Goal: Task Accomplishment & Management: Use online tool/utility

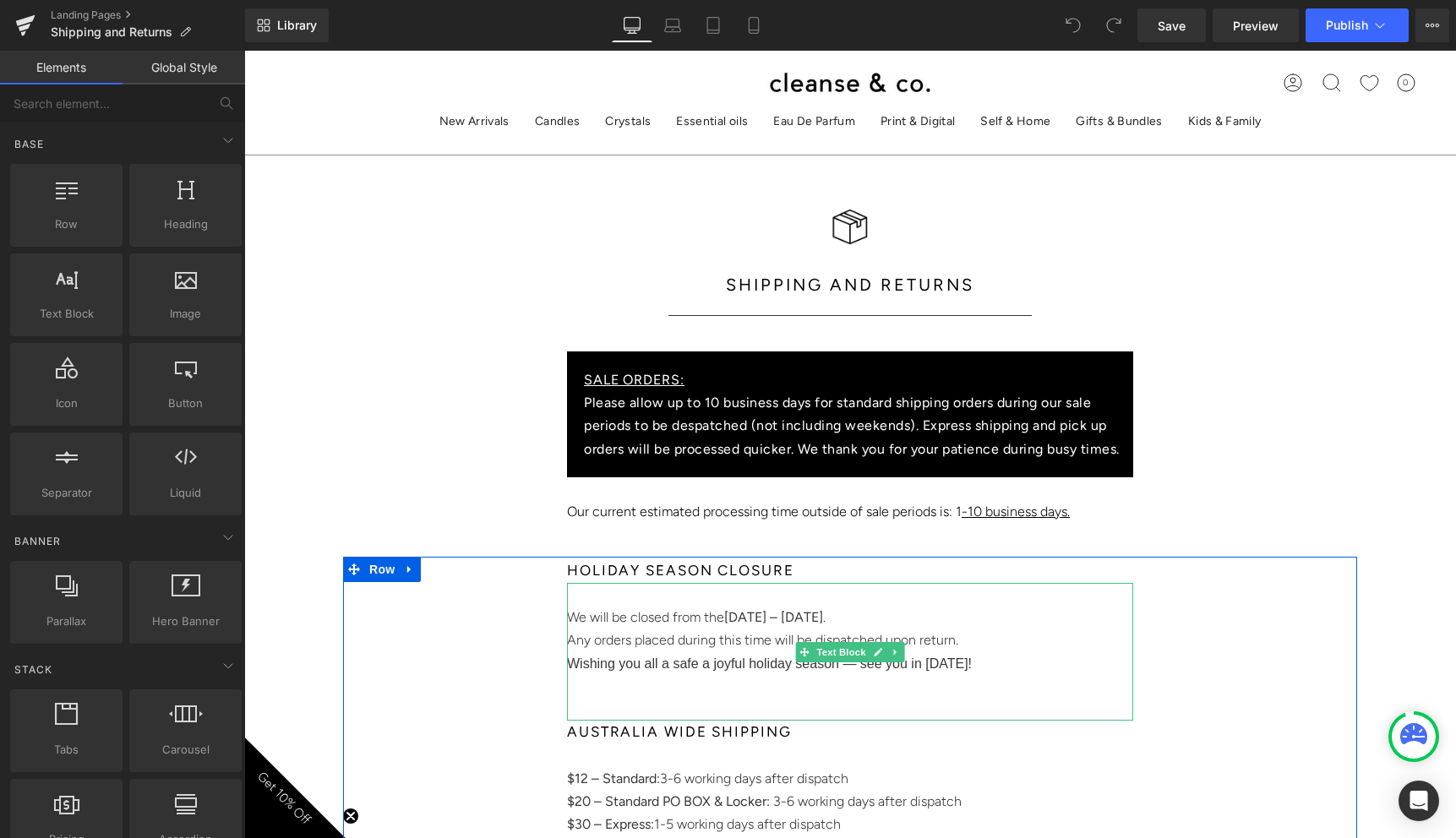
scroll to position [131, 0]
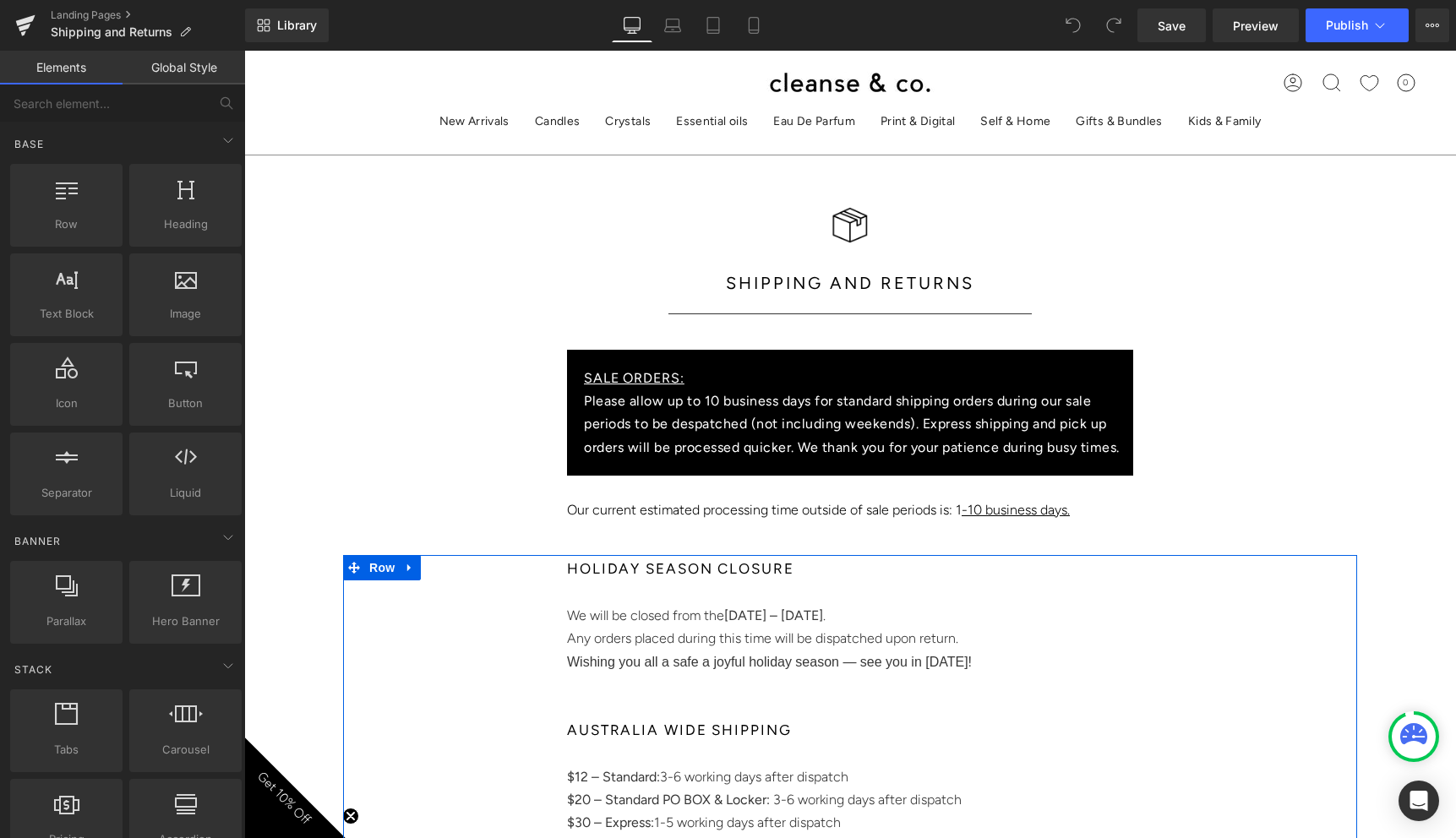
click at [930, 660] on span "Wishing you all a safe a joyful holiday season — see you in [DATE]!" at bounding box center [769, 662] width 404 height 14
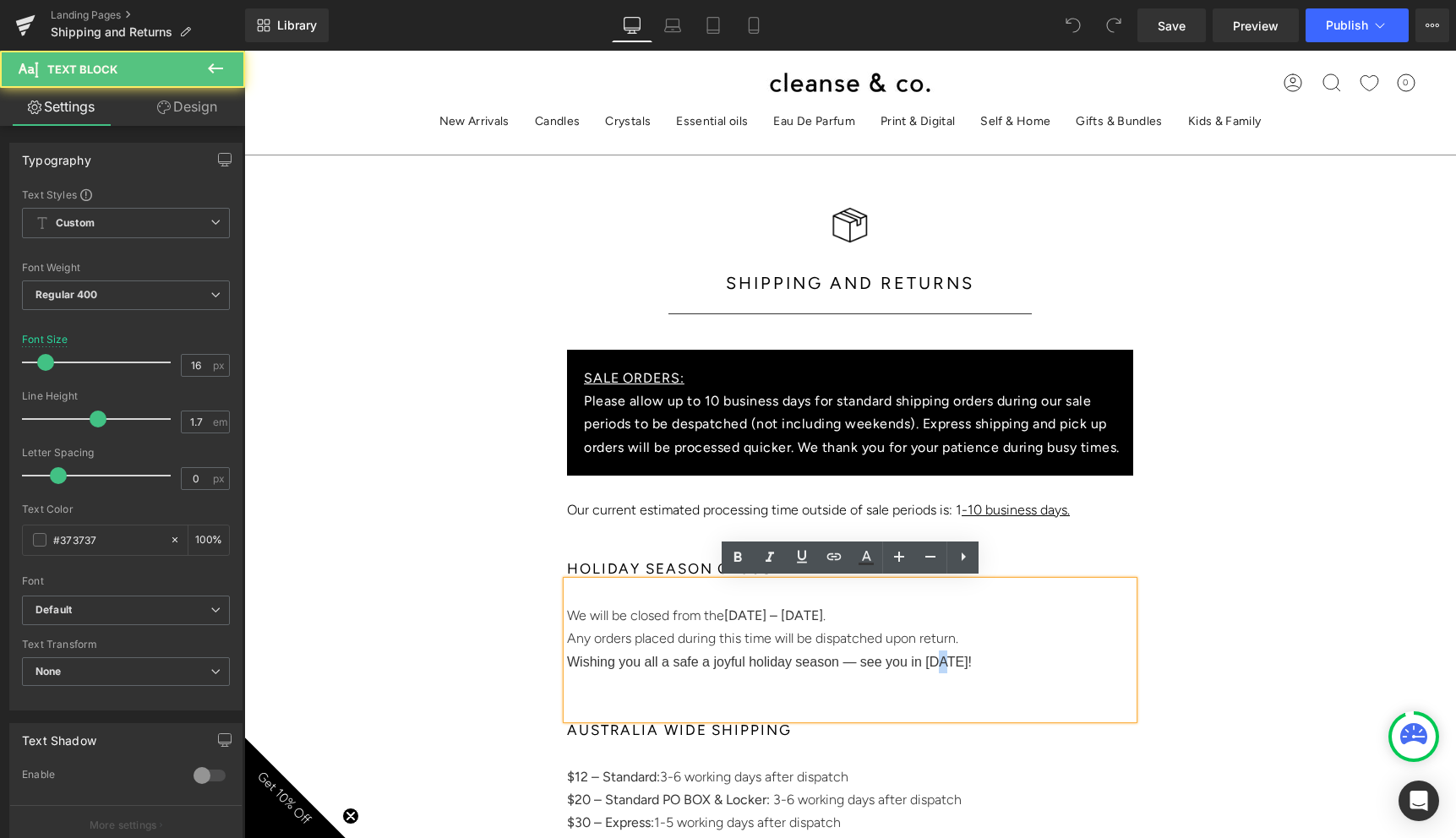
click at [944, 659] on span "Wishing you all a safe a joyful holiday season — see you in [DATE]!" at bounding box center [769, 662] width 404 height 14
click at [949, 658] on span "Wishing you all a safe a joyful holiday season — see you in [DATE]!" at bounding box center [769, 662] width 404 height 14
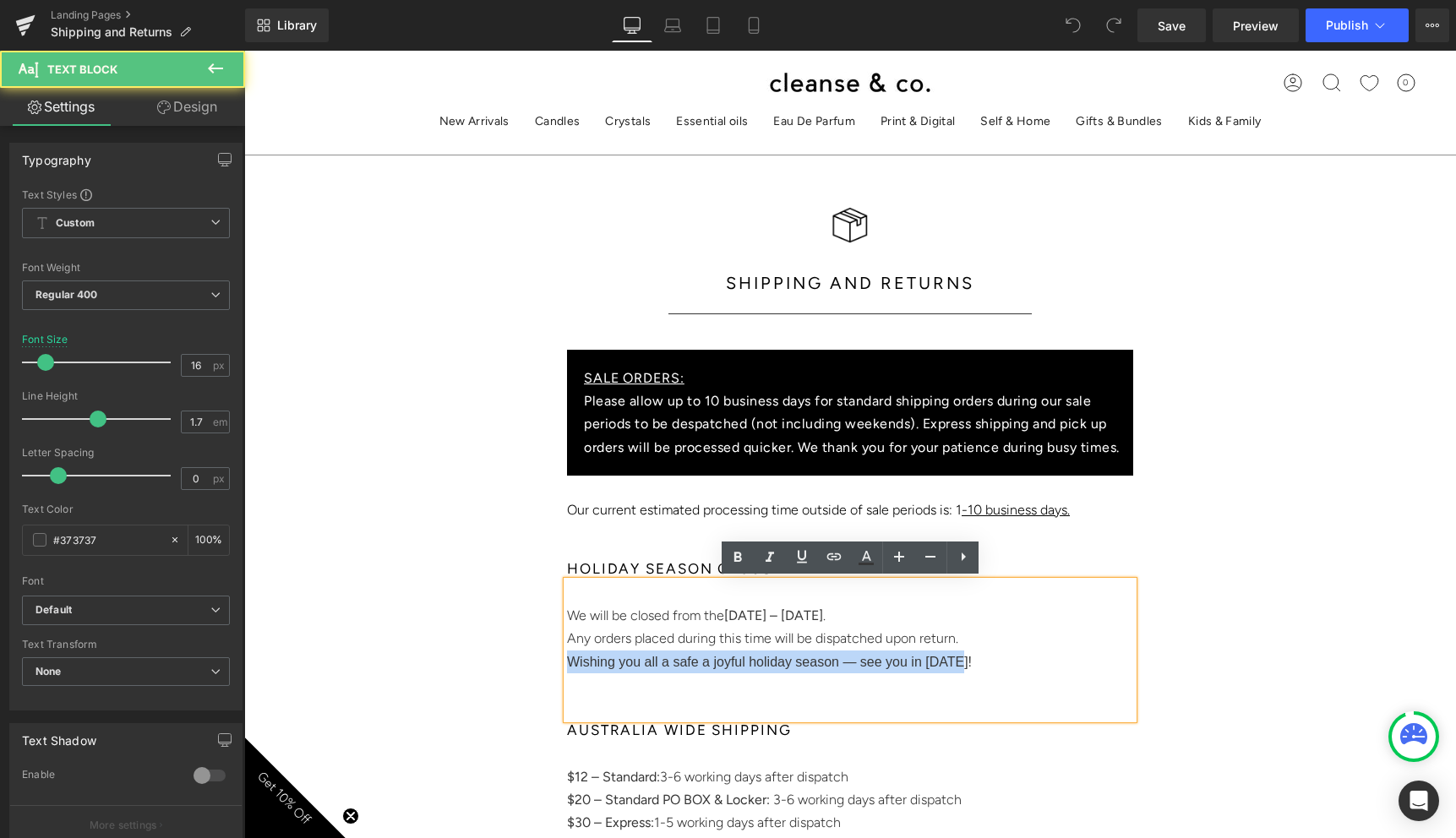
drag, startPoint x: 572, startPoint y: 662, endPoint x: 971, endPoint y: 660, distance: 399.0
click at [970, 660] on p "Wishing you all a safe a joyful holiday season — see you in [DATE]!" at bounding box center [850, 662] width 566 height 23
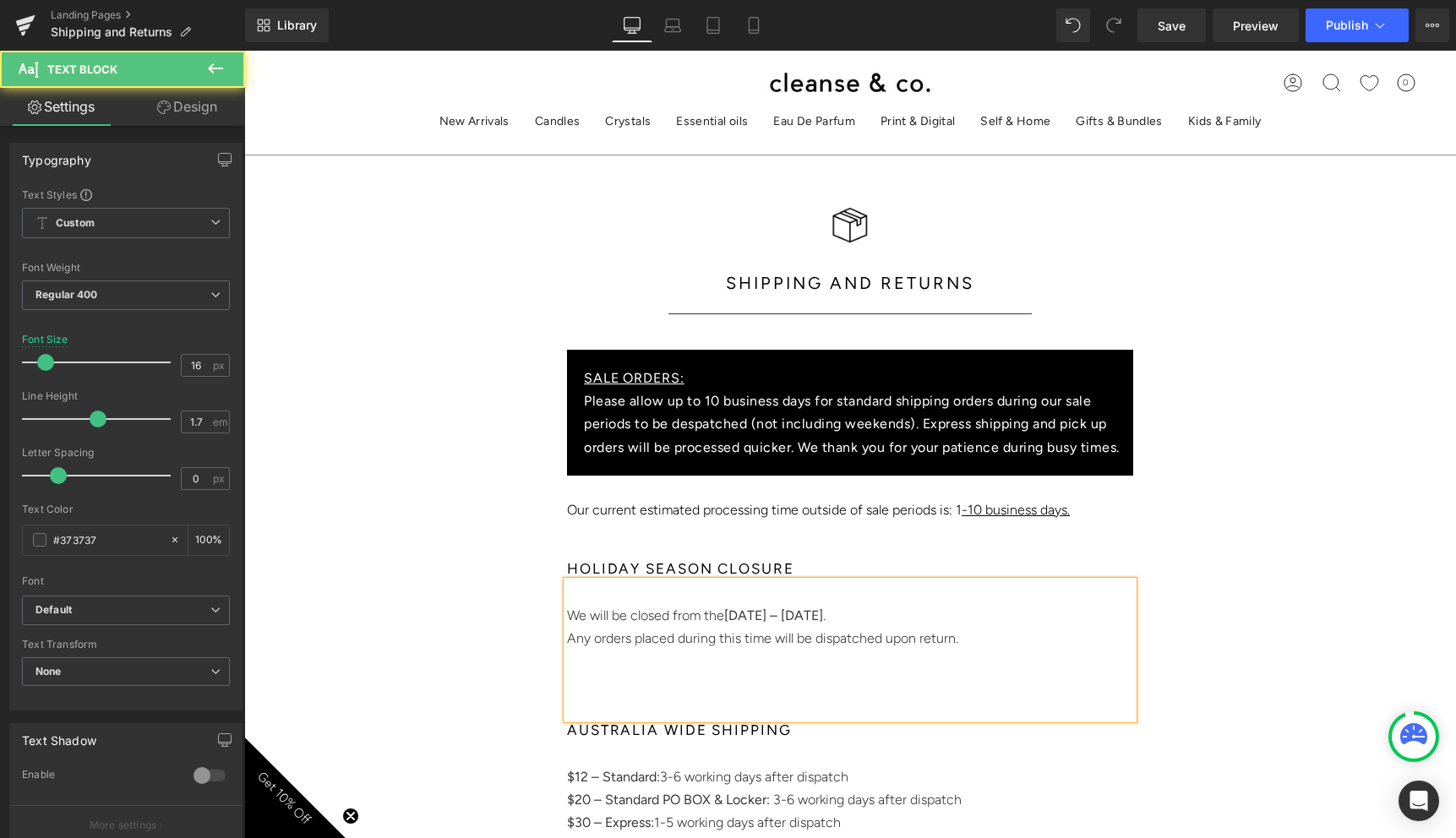
click at [681, 635] on p "Any orders placed during this time will be dispatched upon return." at bounding box center [850, 638] width 566 height 23
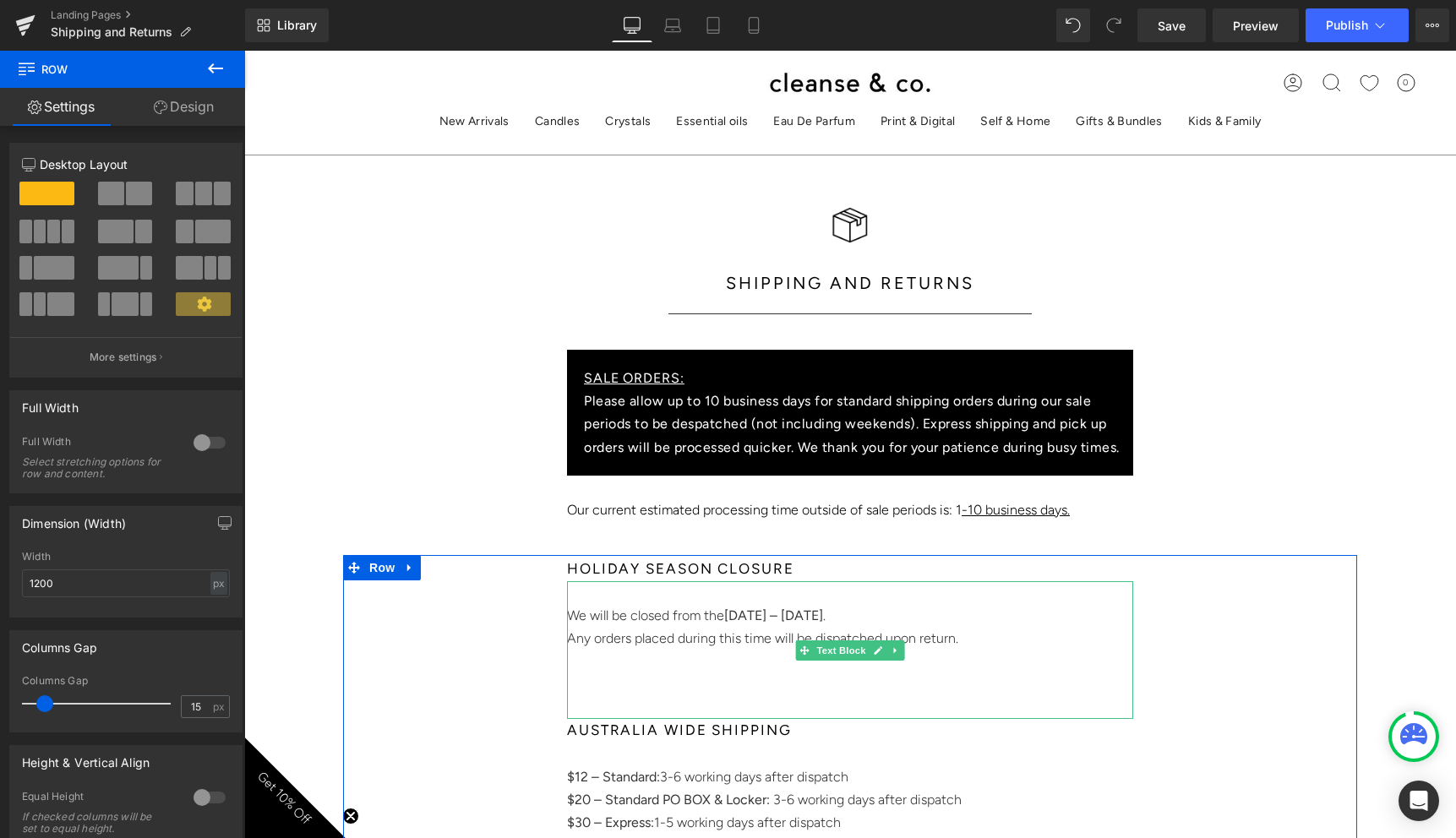
scroll to position [102, 0]
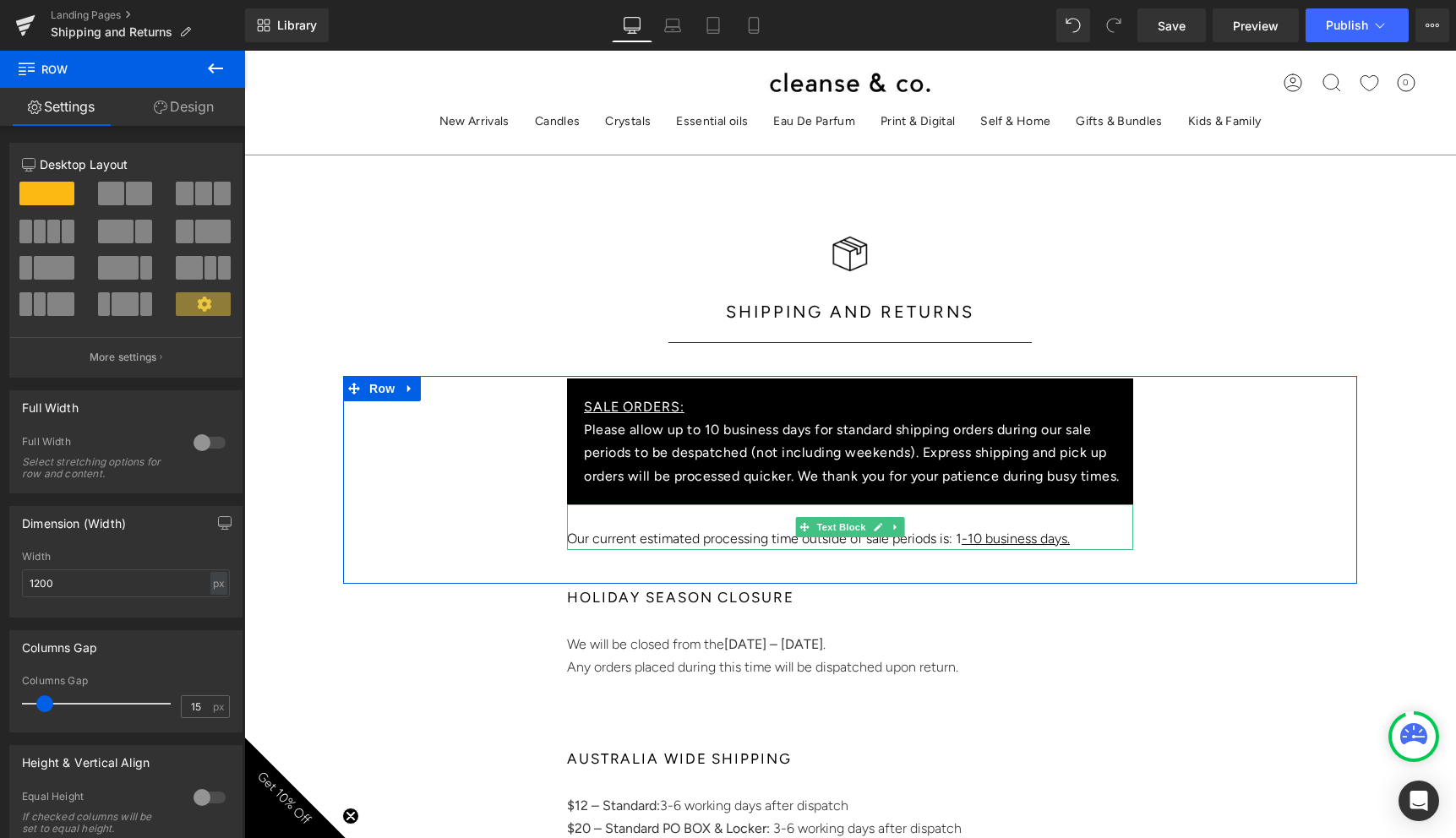
click at [986, 537] on u "-10 business days." at bounding box center [1015, 538] width 108 height 16
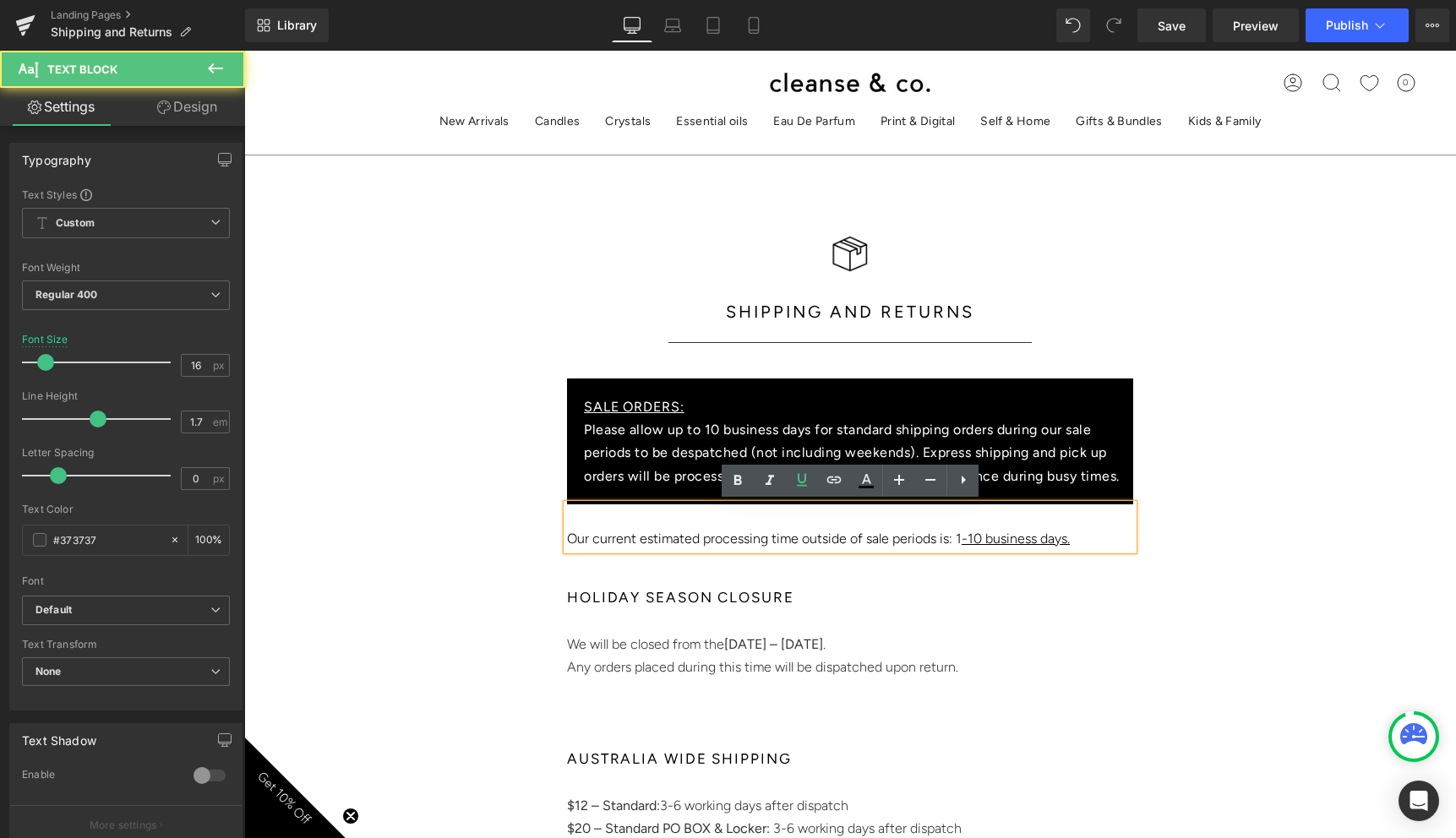
click at [985, 538] on u "-10 business days." at bounding box center [1015, 538] width 108 height 16
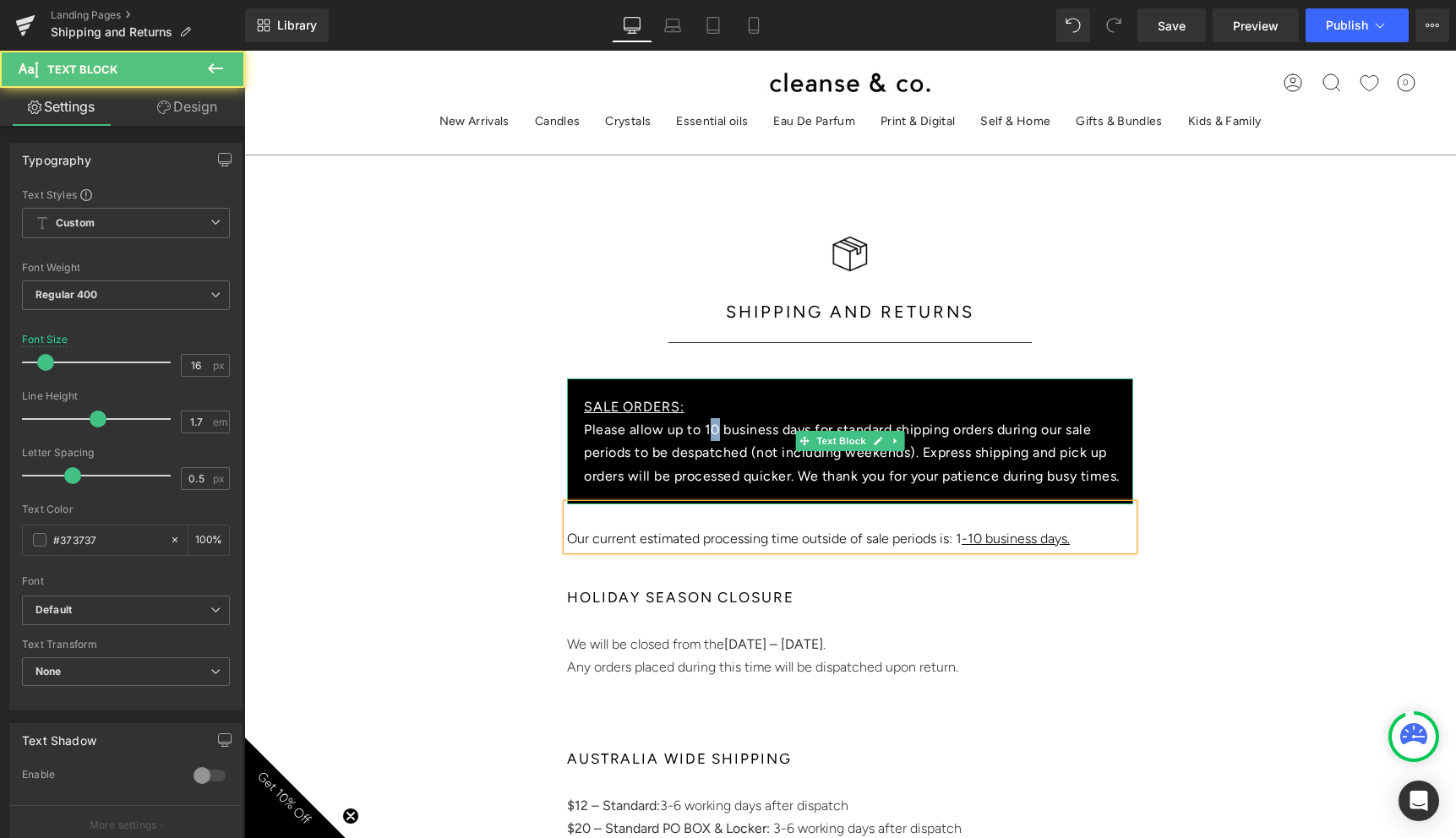
click at [715, 427] on font "Please allow up to 10 business days for standard shipping orders during our sal…" at bounding box center [851, 452] width 535 height 61
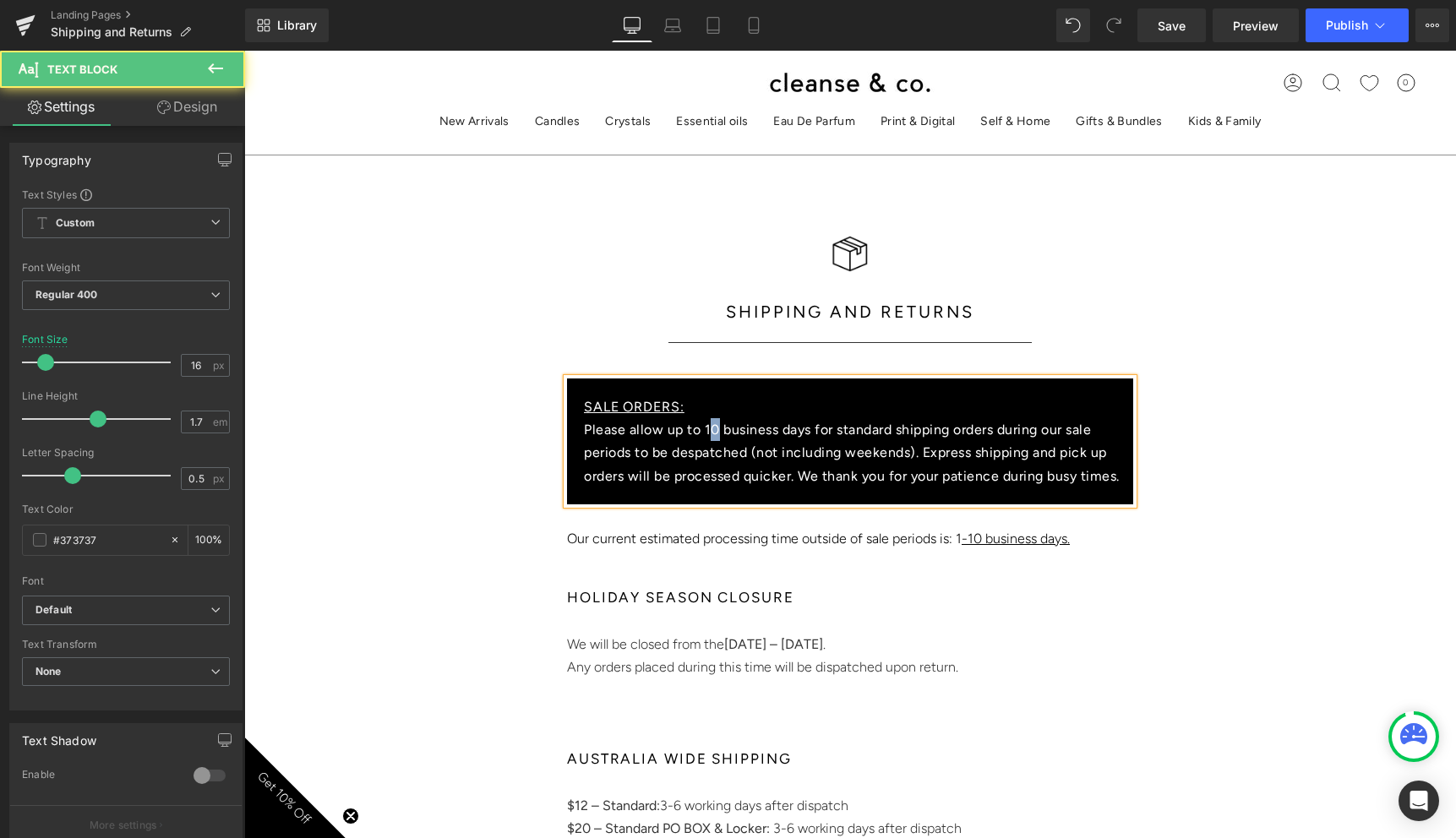
click at [717, 429] on font "Please allow up to 10 business days for standard shipping orders during our sal…" at bounding box center [851, 452] width 535 height 61
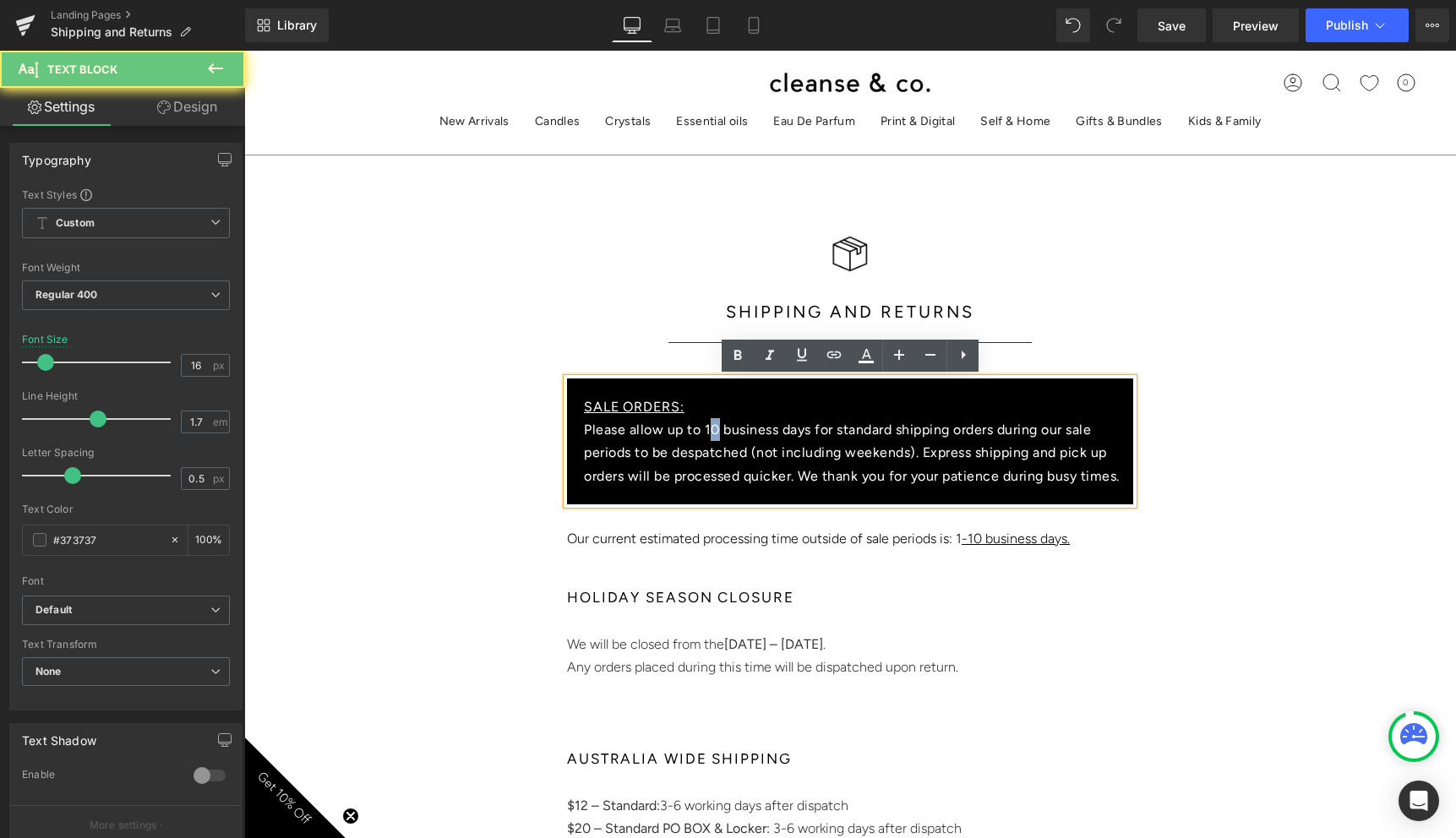
click at [718, 426] on font "Please allow up to 10 business days for standard shipping orders during our sal…" at bounding box center [851, 452] width 535 height 61
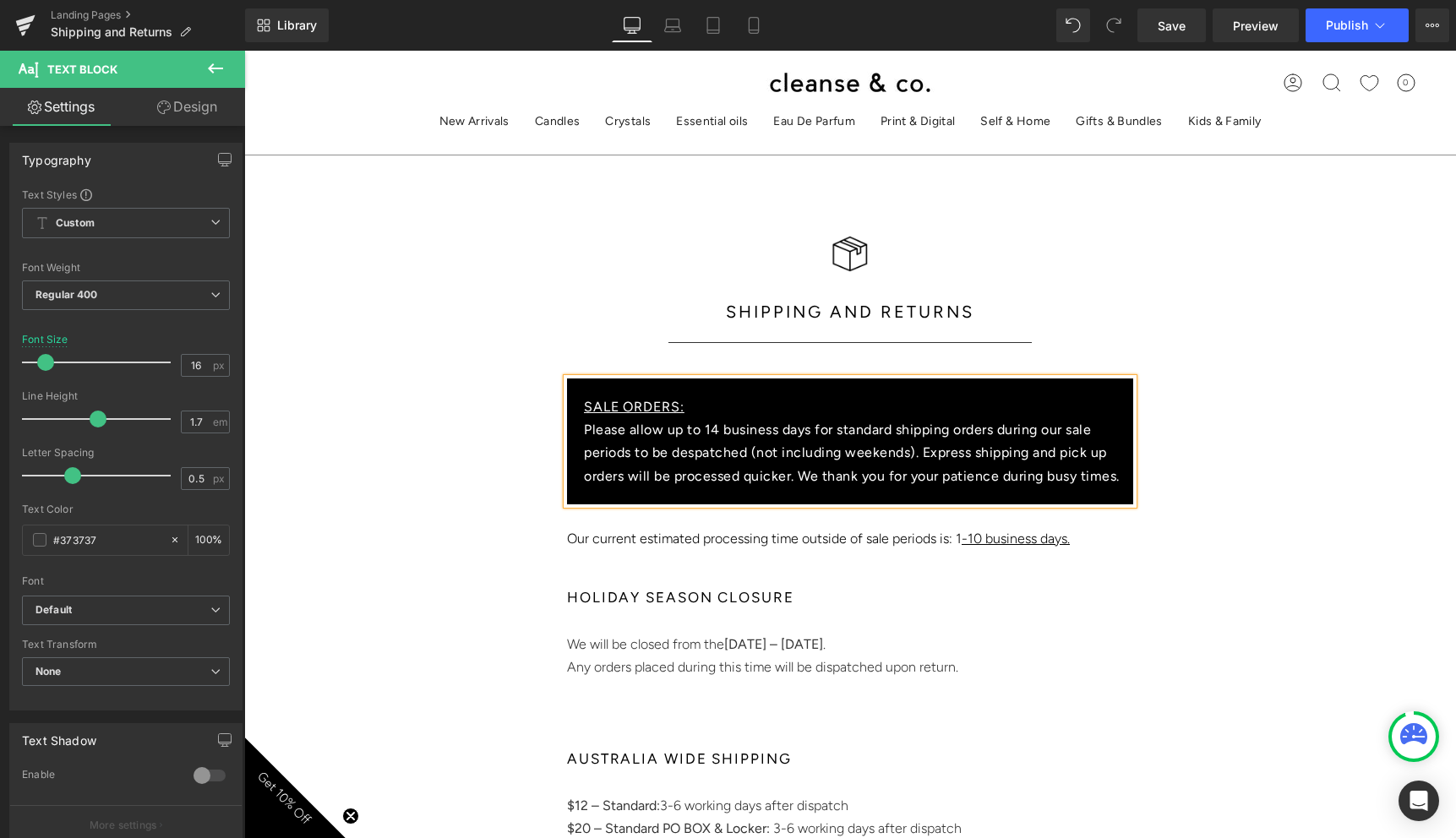
click at [439, 482] on div "SALE ORDERS: Please allow up to 14 business days for standard shipping orders d…" at bounding box center [850, 479] width 1013 height 208
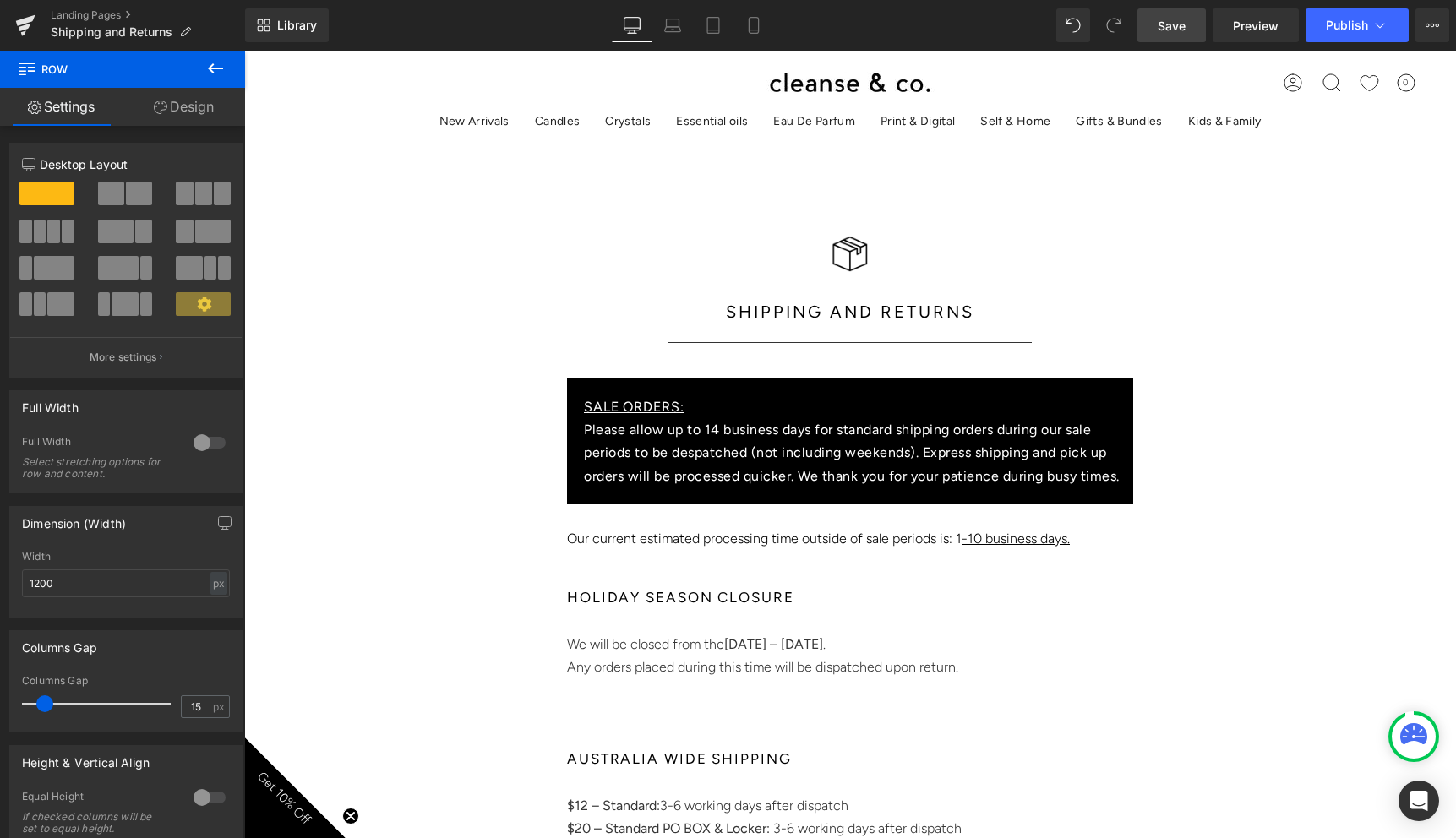
click at [1192, 25] on link "Save" at bounding box center [1171, 25] width 68 height 34
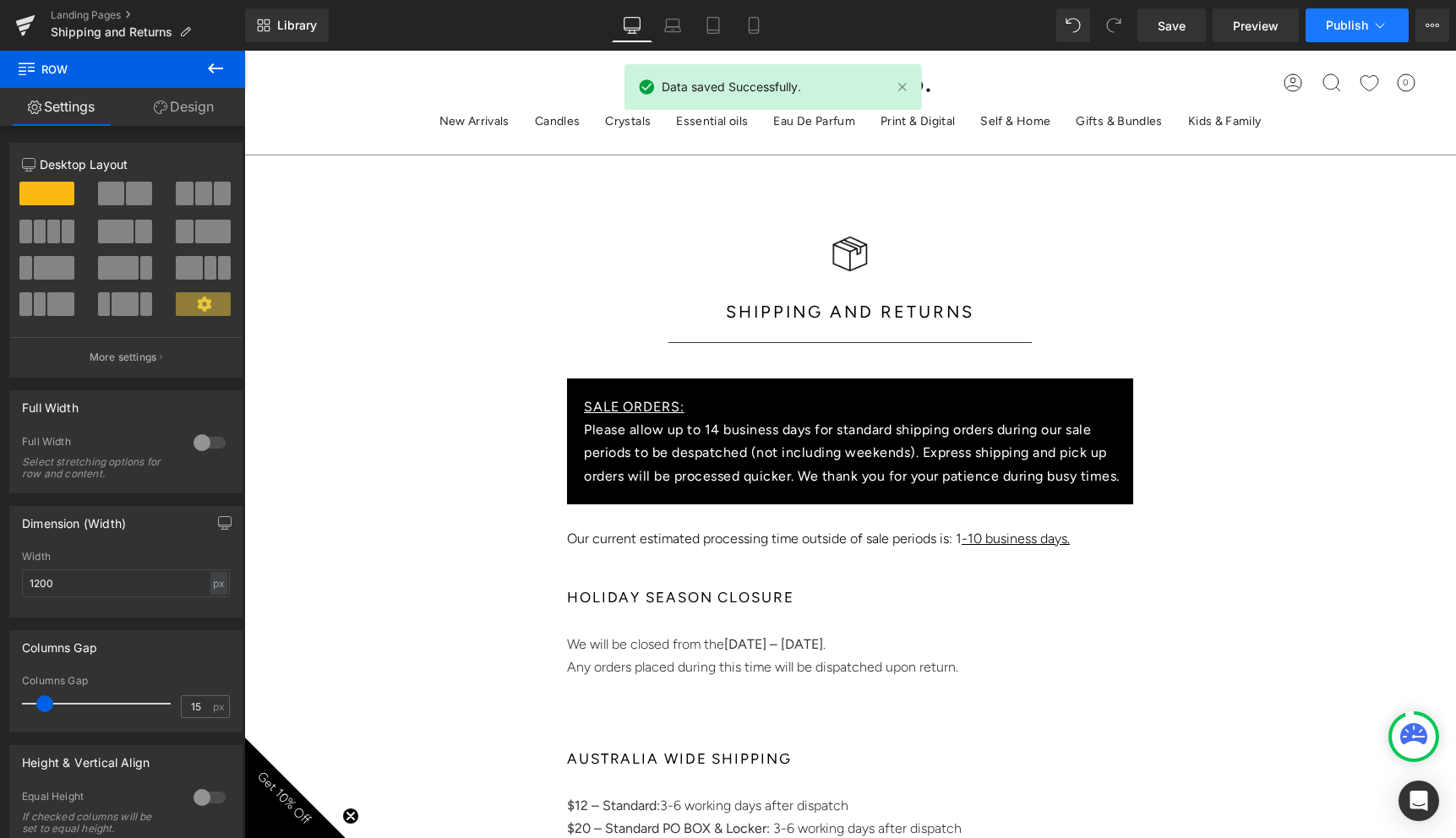
click at [1354, 21] on span "Publish" at bounding box center [1347, 25] width 42 height 13
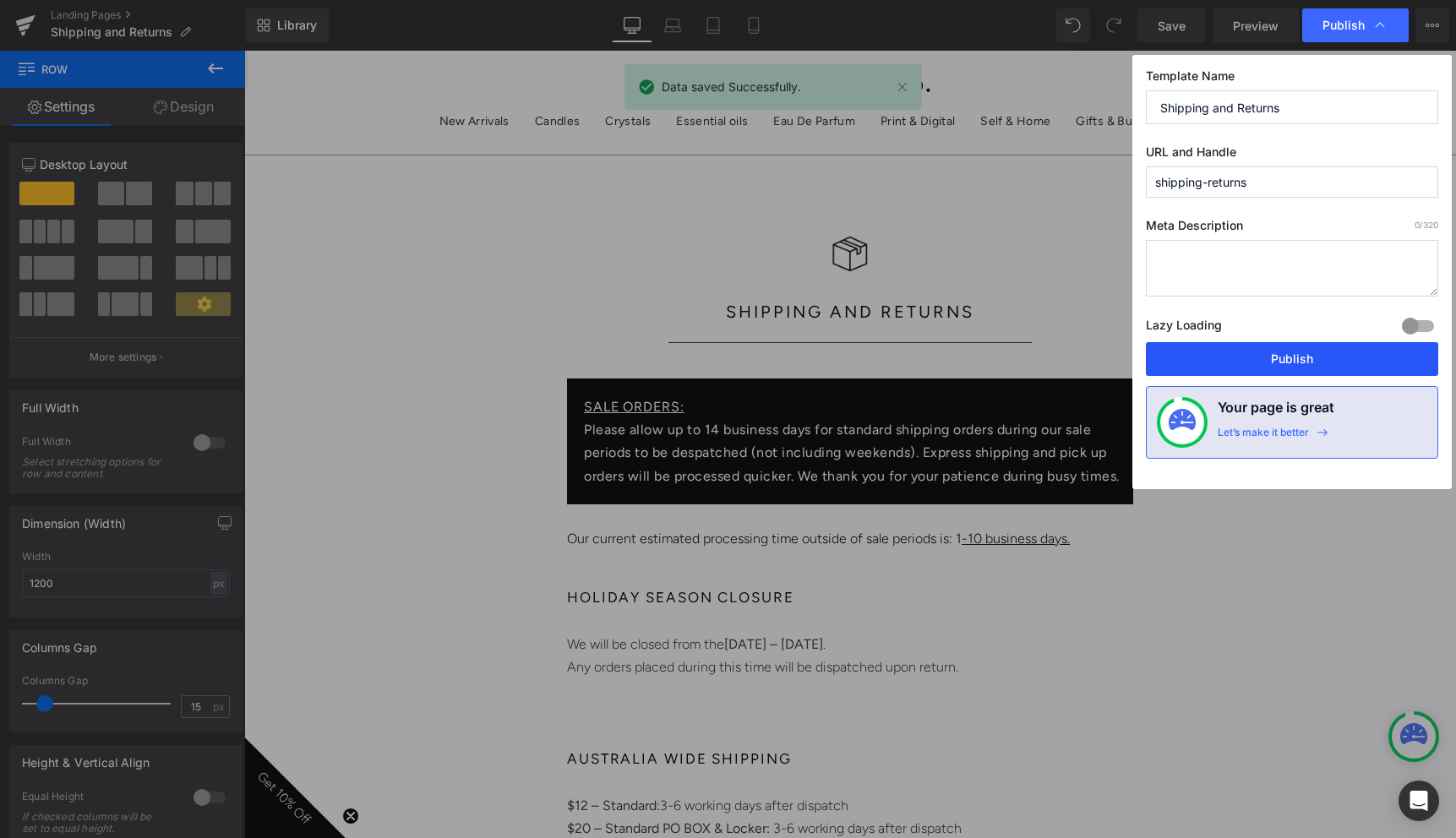
click at [1294, 362] on button "Publish" at bounding box center [1291, 358] width 292 height 34
